Goal: Book appointment/travel/reservation

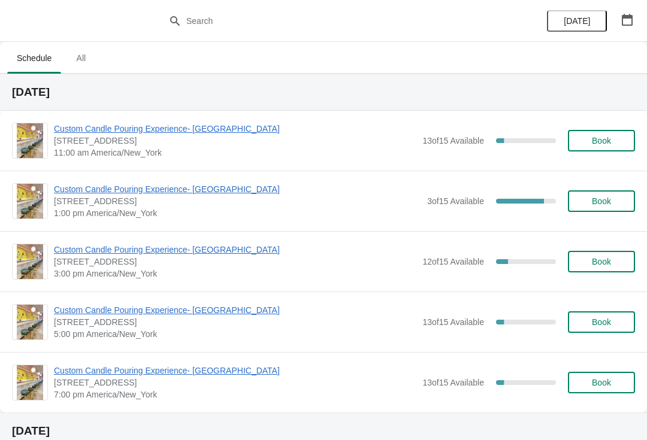
click at [72, 133] on span "Custom Candle Pouring Experience- [GEOGRAPHIC_DATA]" at bounding box center [235, 129] width 362 height 12
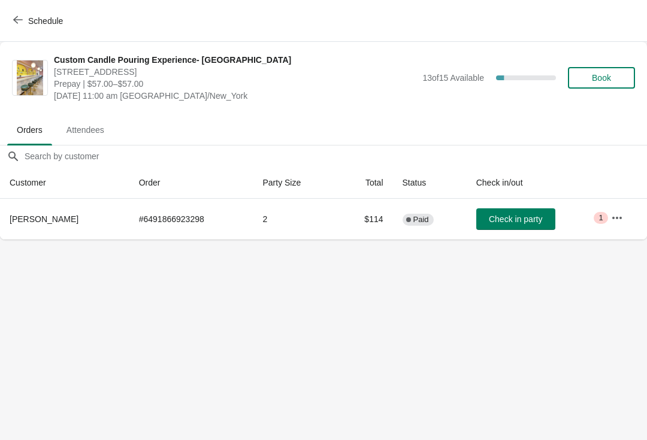
click at [11, 11] on button "Schedule" at bounding box center [39, 21] width 66 height 22
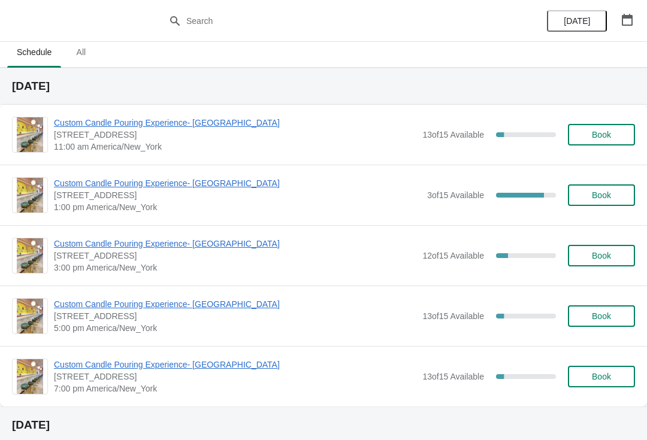
scroll to position [5, 0]
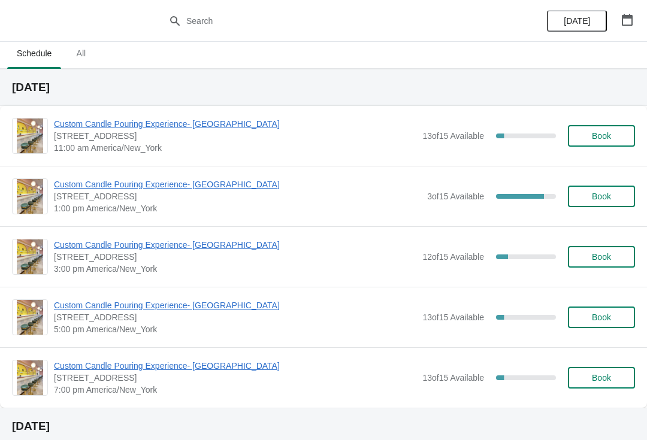
click at [74, 186] on span "Custom Candle Pouring Experience- [GEOGRAPHIC_DATA]" at bounding box center [237, 185] width 367 height 12
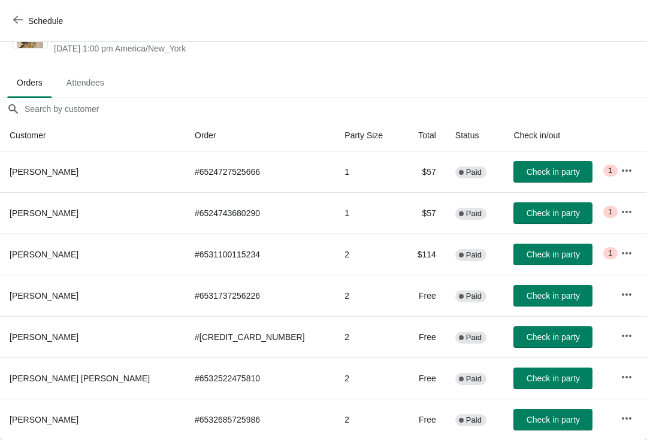
scroll to position [47, 0]
click at [15, 28] on button "Schedule" at bounding box center [39, 21] width 66 height 22
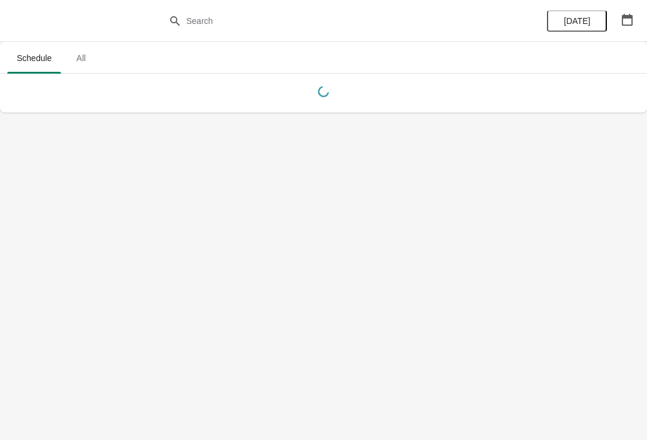
scroll to position [0, 0]
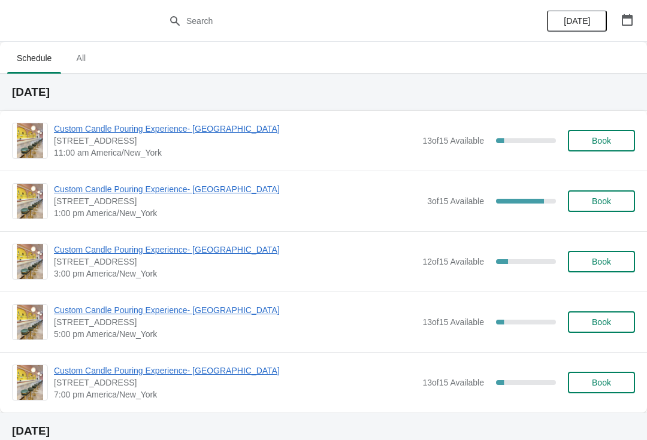
click at [75, 131] on span "Custom Candle Pouring Experience- [GEOGRAPHIC_DATA]" at bounding box center [235, 129] width 362 height 12
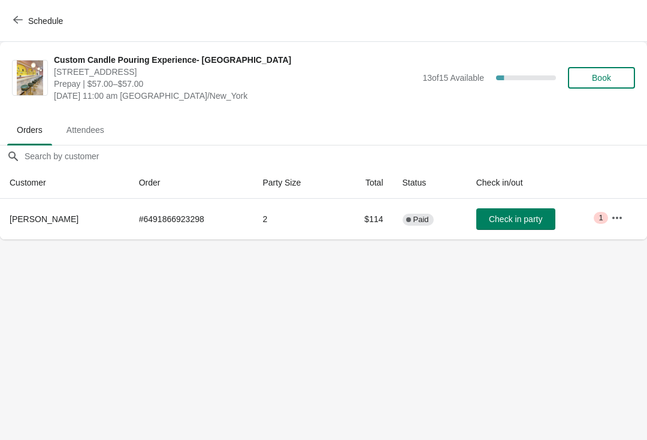
click at [22, 18] on icon "button" at bounding box center [18, 20] width 10 height 10
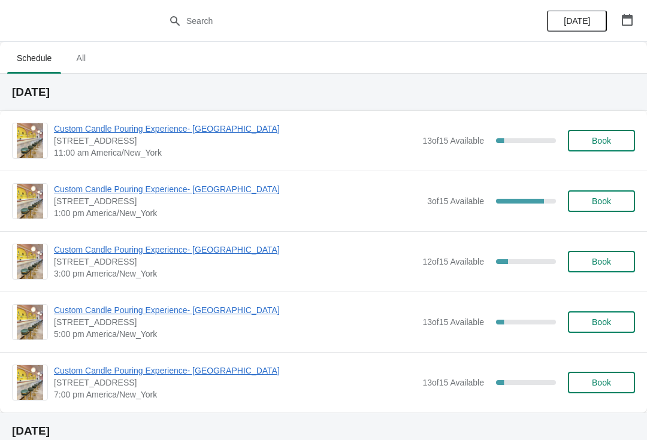
click at [106, 134] on span "Custom Candle Pouring Experience- [GEOGRAPHIC_DATA]" at bounding box center [235, 129] width 362 height 12
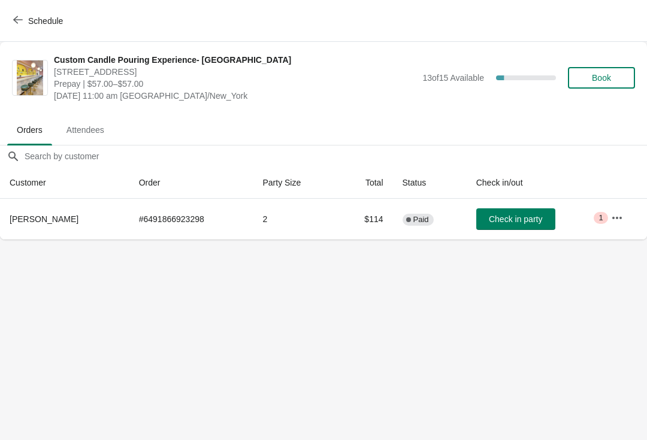
click at [6, 17] on button "Schedule" at bounding box center [39, 21] width 66 height 22
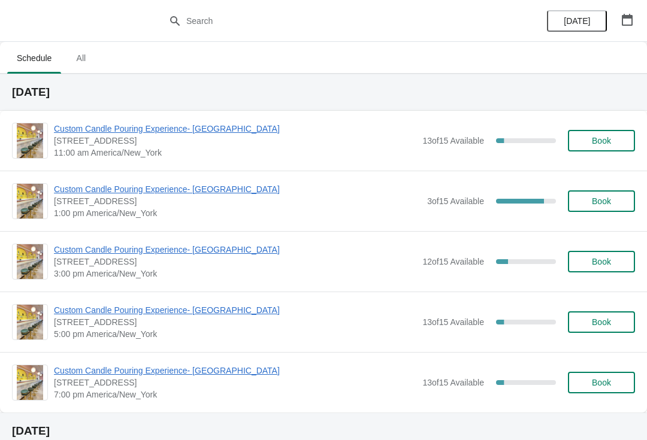
click at [79, 131] on span "Custom Candle Pouring Experience- [GEOGRAPHIC_DATA]" at bounding box center [235, 129] width 362 height 12
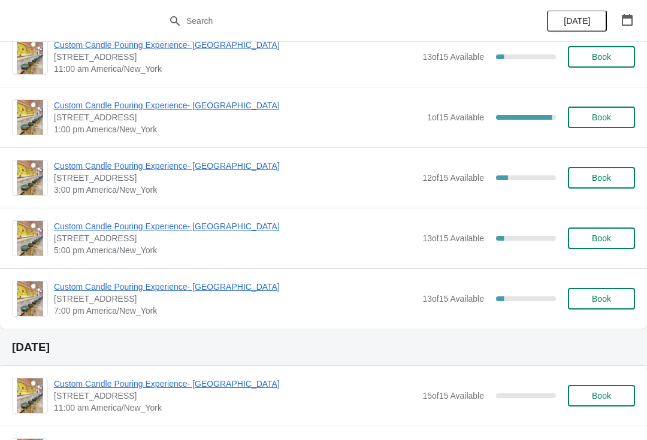
scroll to position [134, 0]
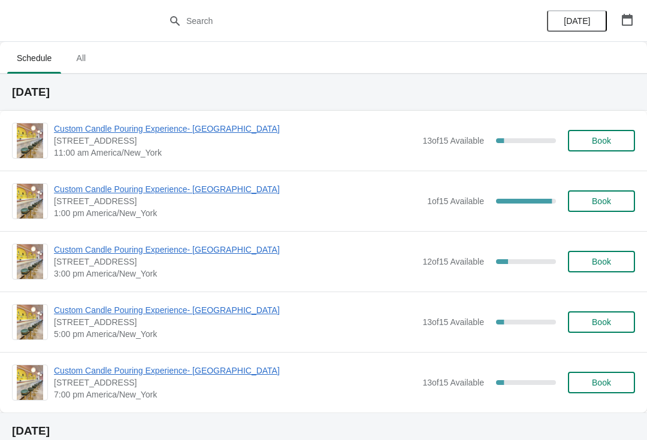
click at [124, 130] on span "Custom Candle Pouring Experience- [GEOGRAPHIC_DATA]" at bounding box center [235, 129] width 362 height 12
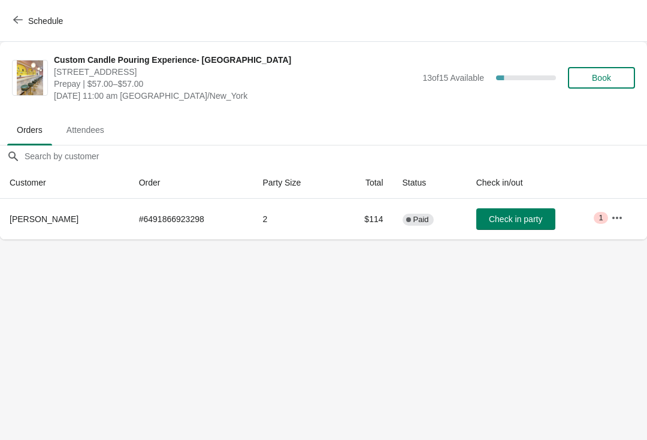
click at [531, 225] on button "Check in party" at bounding box center [515, 219] width 79 height 22
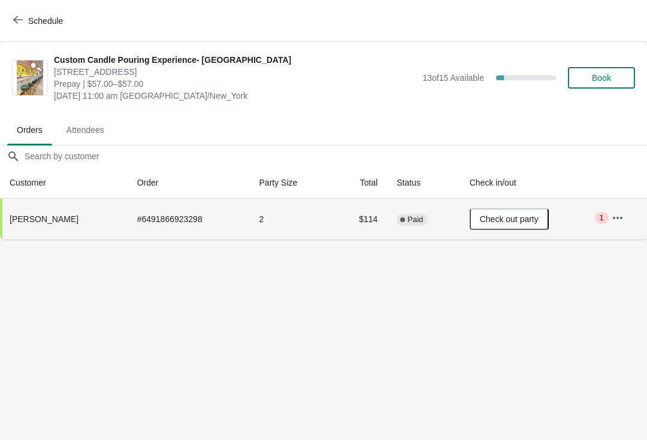
click at [13, 23] on button "Schedule" at bounding box center [39, 21] width 66 height 22
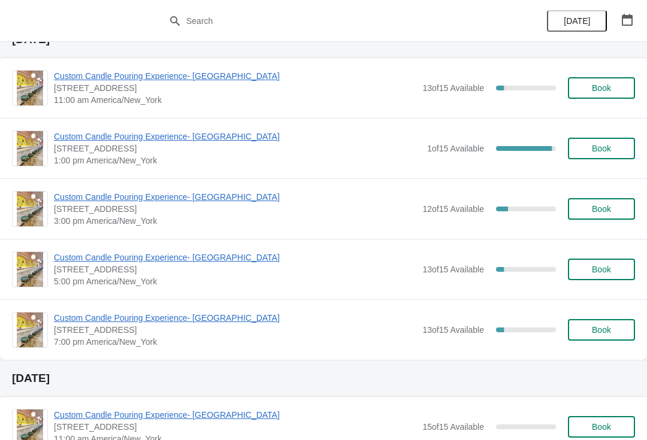
scroll to position [53, 0]
click at [96, 136] on span "Custom Candle Pouring Experience- [GEOGRAPHIC_DATA]" at bounding box center [237, 136] width 367 height 12
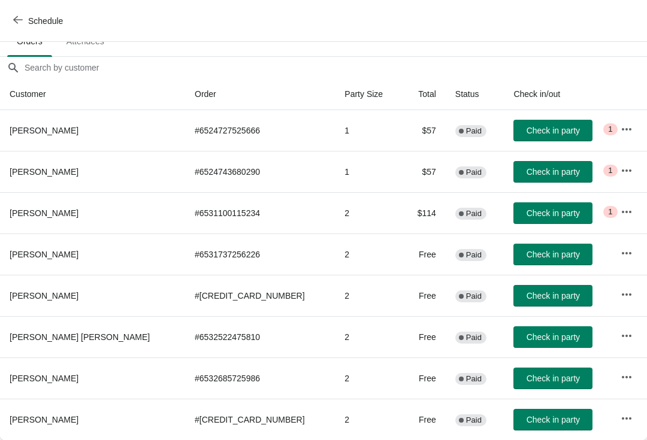
scroll to position [89, 0]
click at [22, 23] on icon "button" at bounding box center [18, 20] width 10 height 10
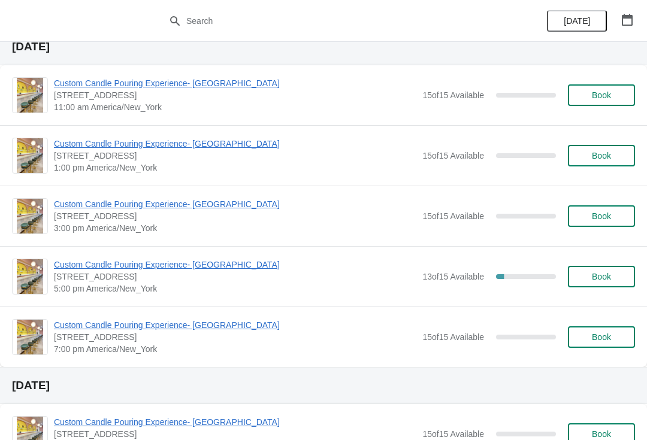
scroll to position [1880, 0]
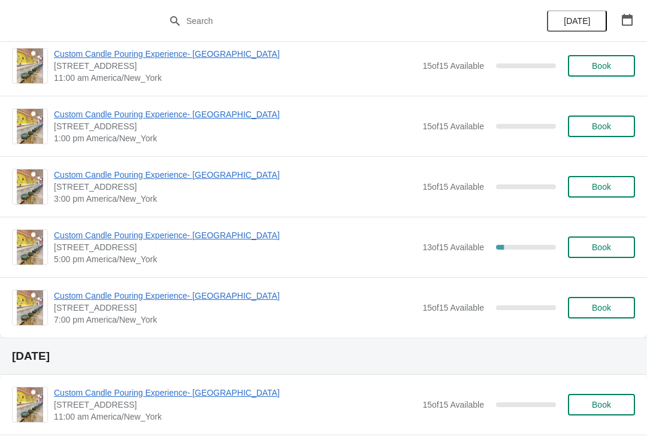
click at [89, 234] on span "Custom Candle Pouring Experience- [GEOGRAPHIC_DATA]" at bounding box center [235, 235] width 362 height 12
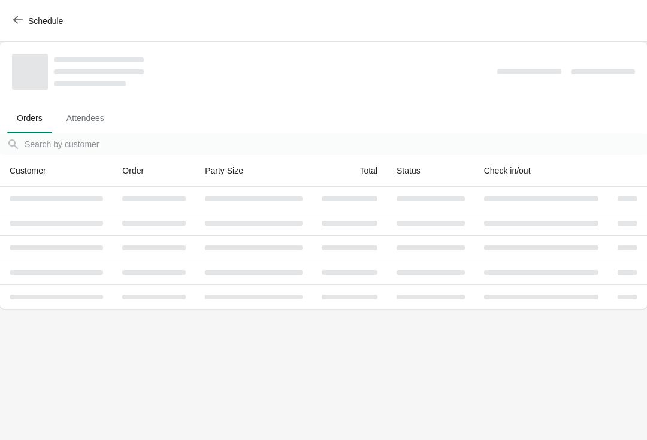
scroll to position [0, 0]
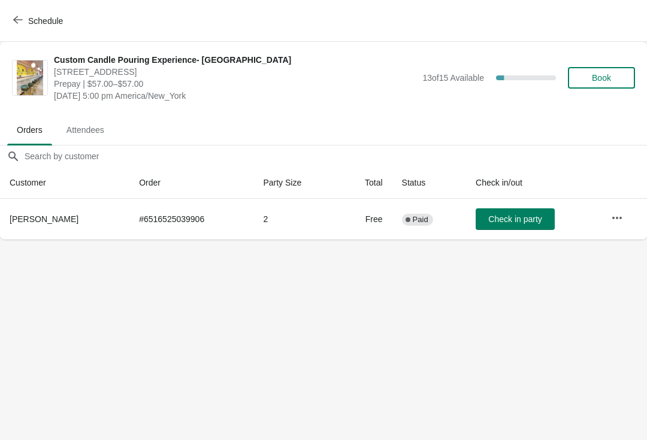
click at [27, 23] on span "Schedule" at bounding box center [39, 20] width 47 height 11
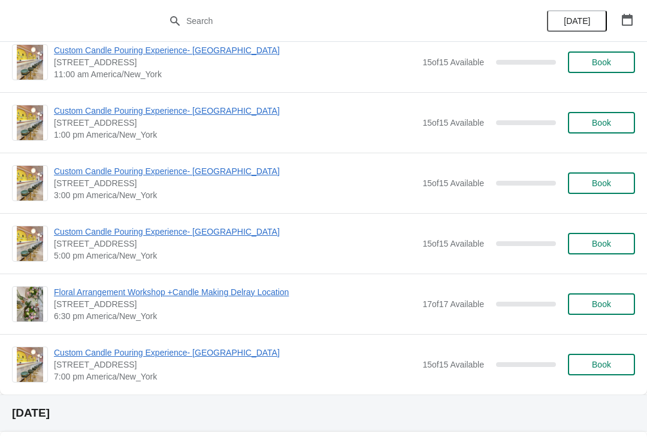
scroll to position [878, 0]
